Goal: Navigation & Orientation: Find specific page/section

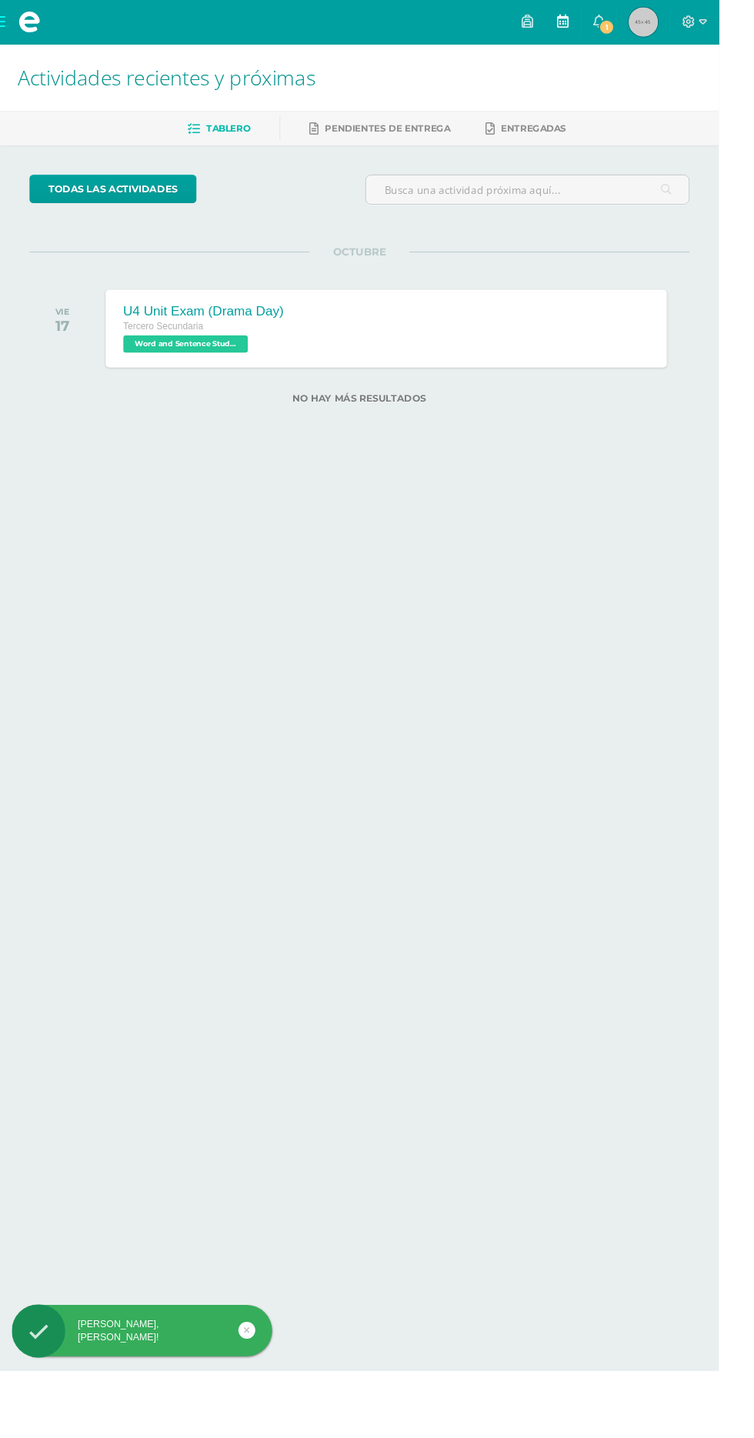
click at [596, 26] on icon at bounding box center [590, 22] width 12 height 14
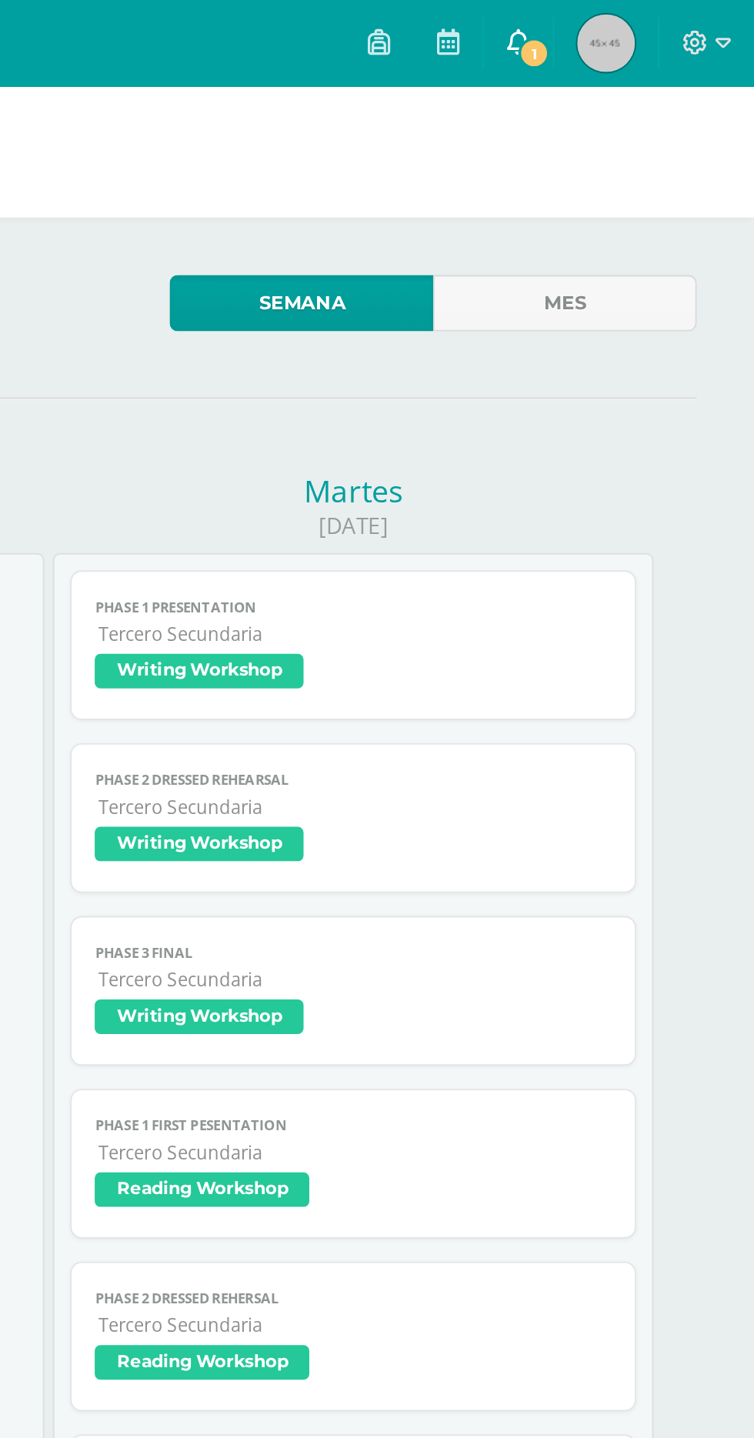
click at [646, 22] on link "1" at bounding box center [627, 23] width 37 height 46
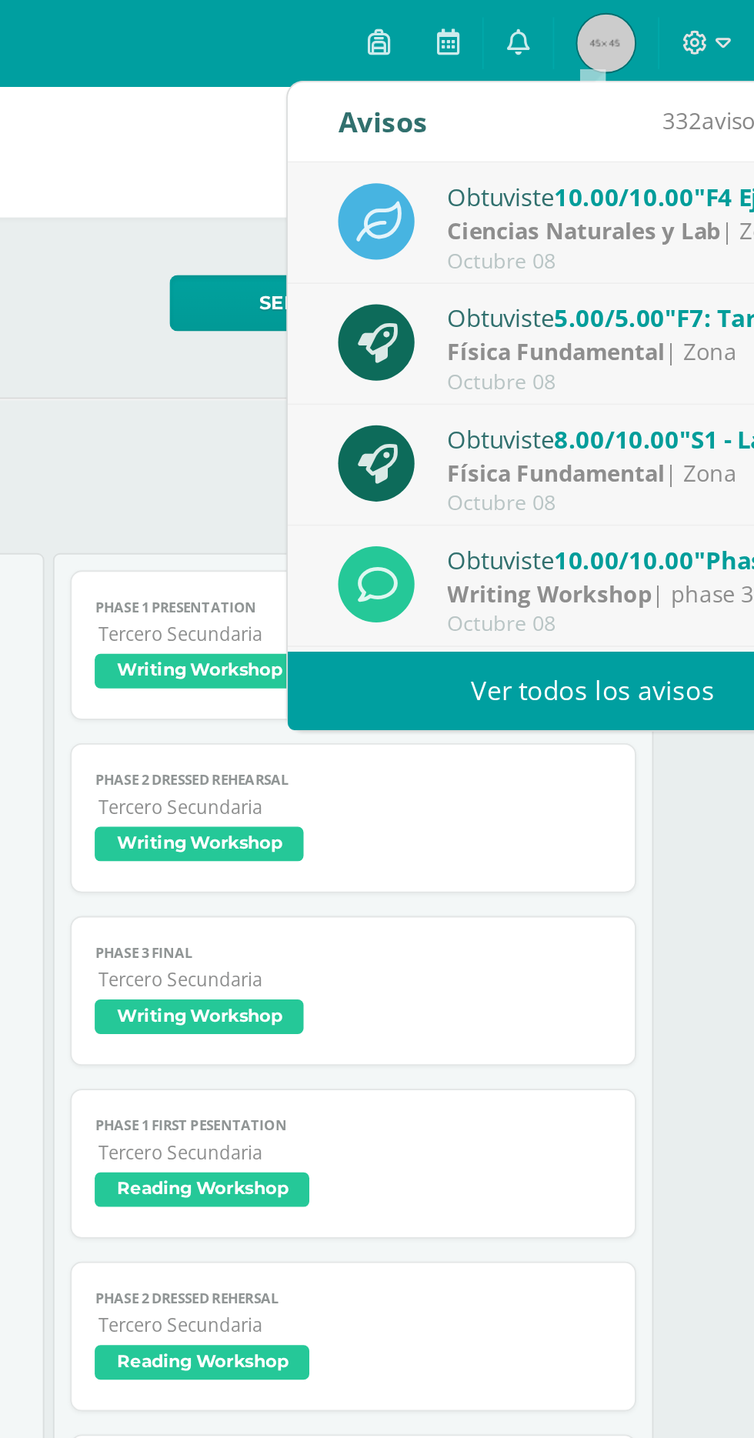
click at [575, 358] on link "Ver todos los avisos" at bounding box center [667, 369] width 325 height 42
